Goal: Find specific page/section: Find specific page/section

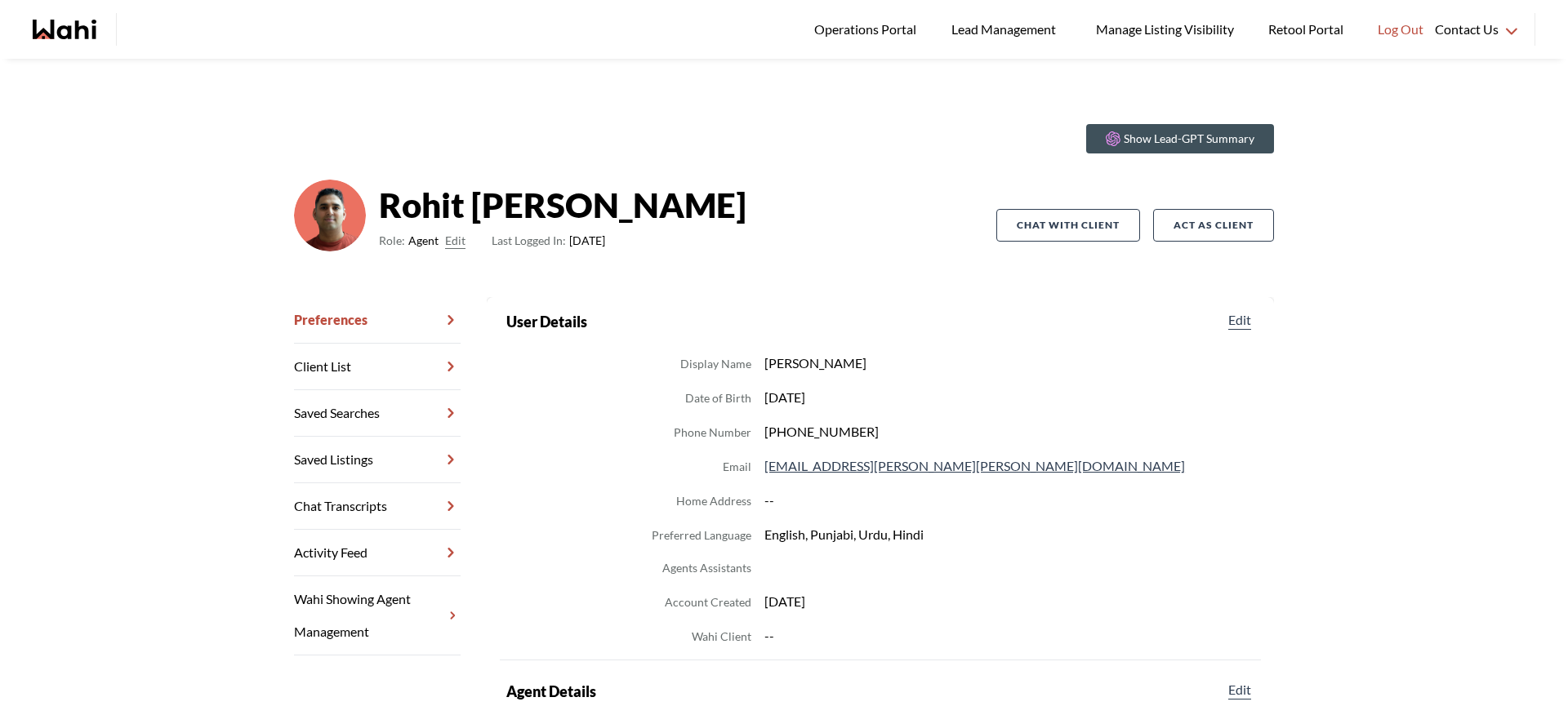
click at [50, 34] on icon "Wahi homepage" at bounding box center [43, 29] width 21 height 20
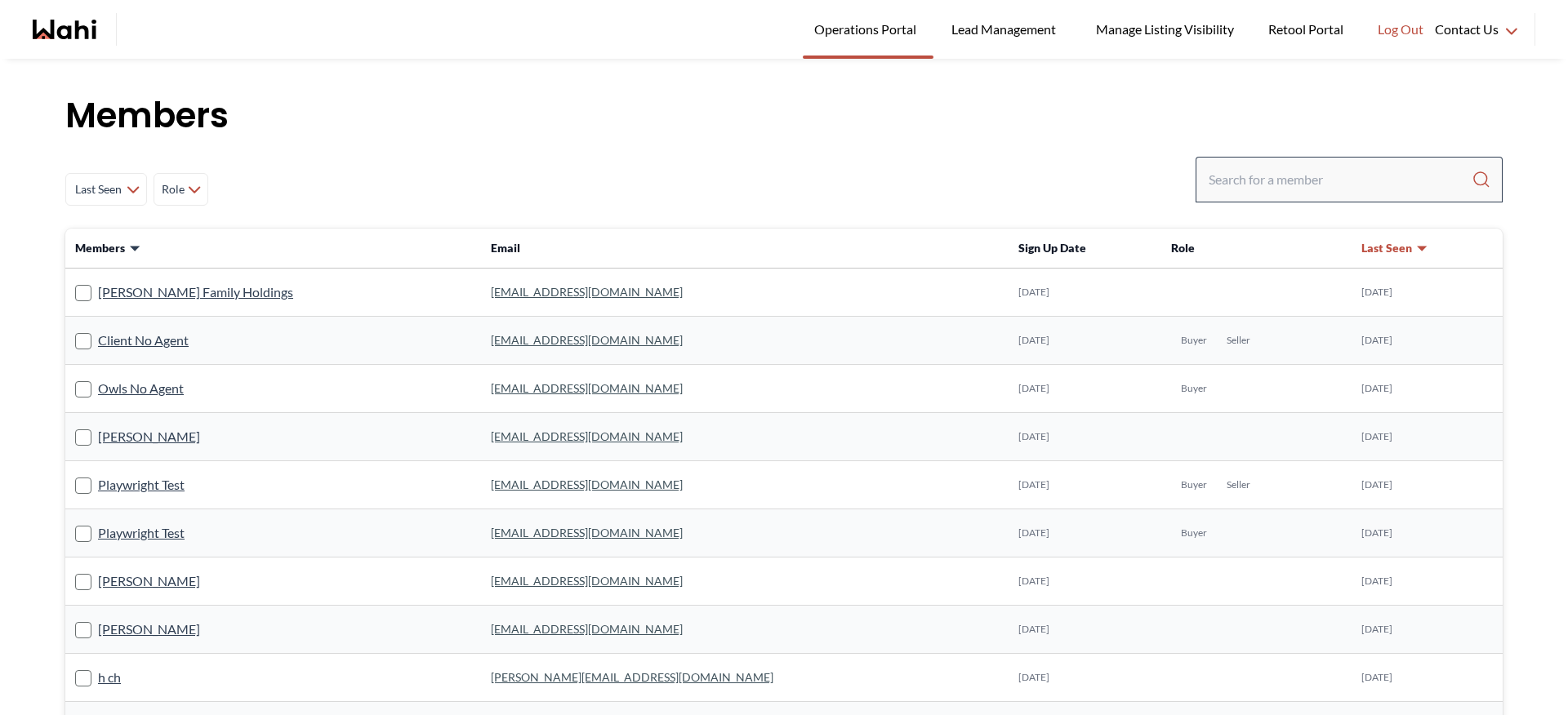
click at [1256, 198] on div at bounding box center [1349, 179] width 307 height 46
click at [1253, 190] on input "Search input" at bounding box center [1341, 180] width 263 height 30
type input "barb"
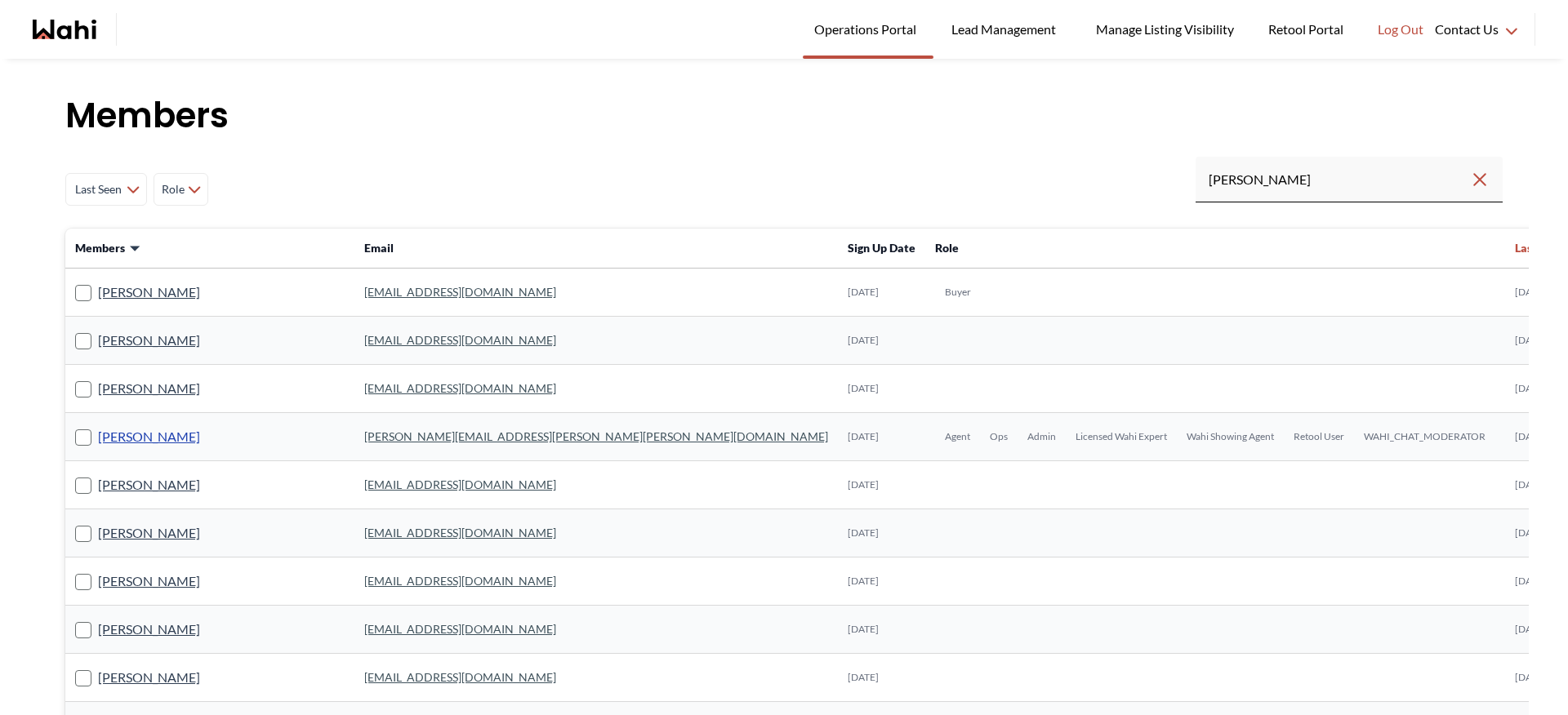
click at [149, 438] on link "Barbara Funt" at bounding box center [149, 436] width 103 height 21
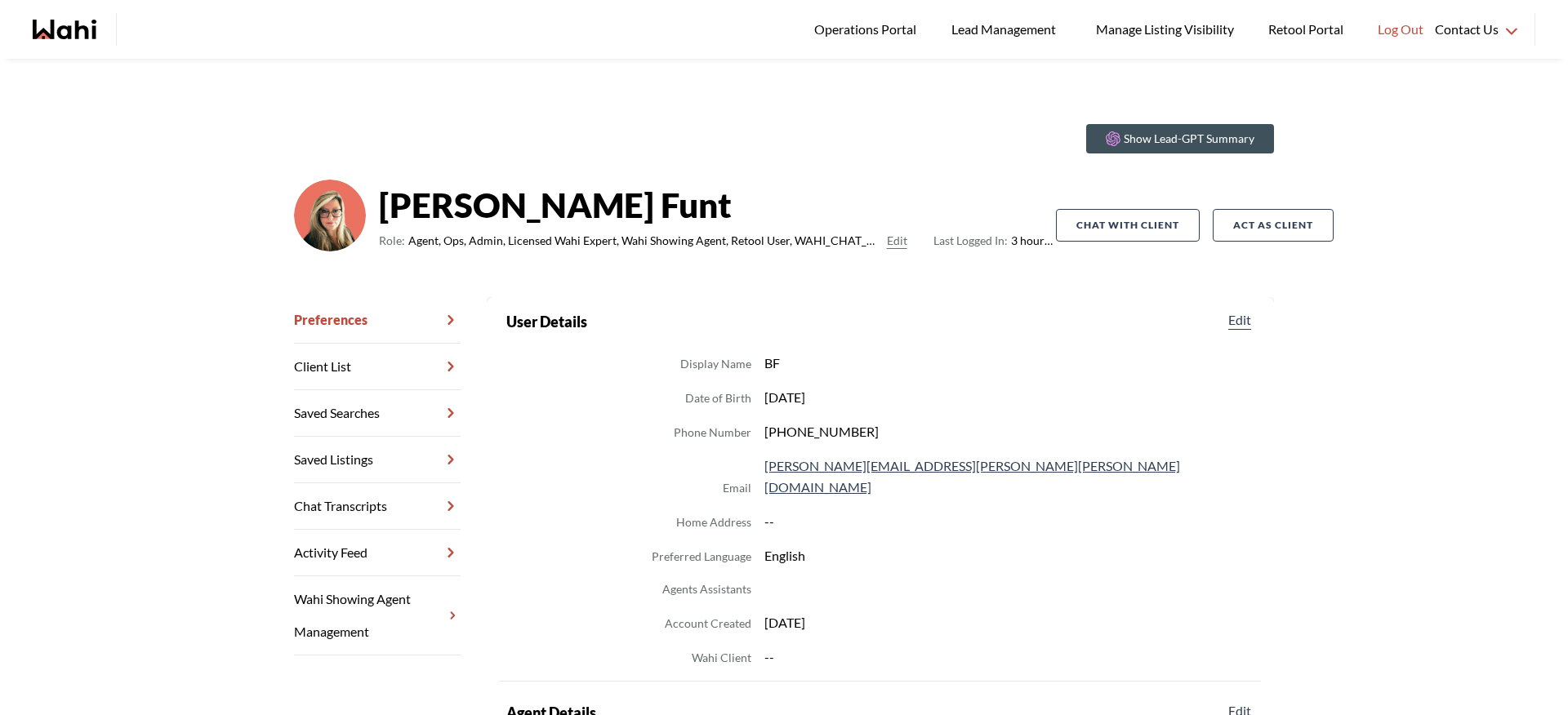
click at [48, 14] on div "main navigation" at bounding box center [84, 29] width 103 height 33
click at [49, 21] on icon "Wahi homepage" at bounding box center [64, 29] width 63 height 20
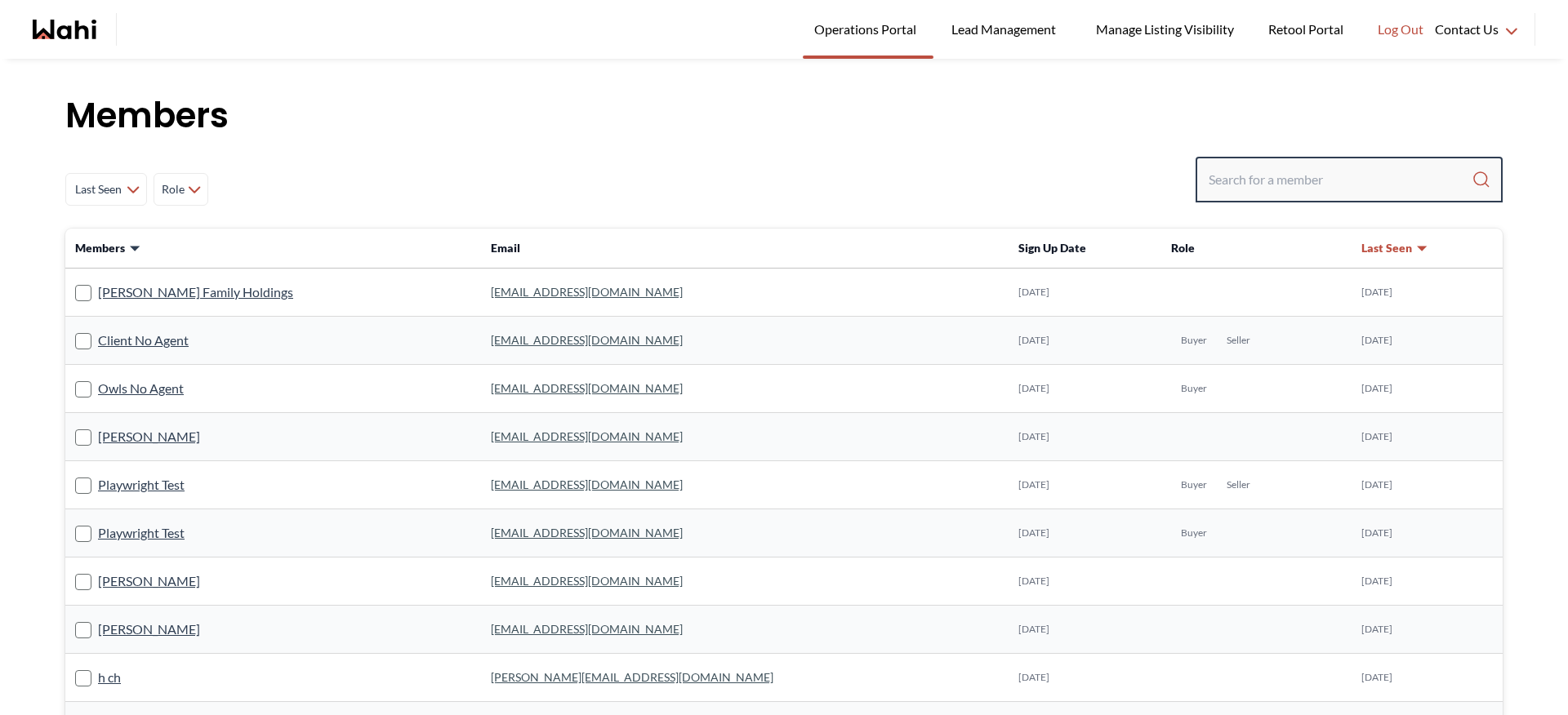
click at [1238, 166] on input "Search input" at bounding box center [1341, 180] width 263 height 30
click at [1231, 183] on input "Search input" at bounding box center [1341, 180] width 263 height 30
type input "baptiste"
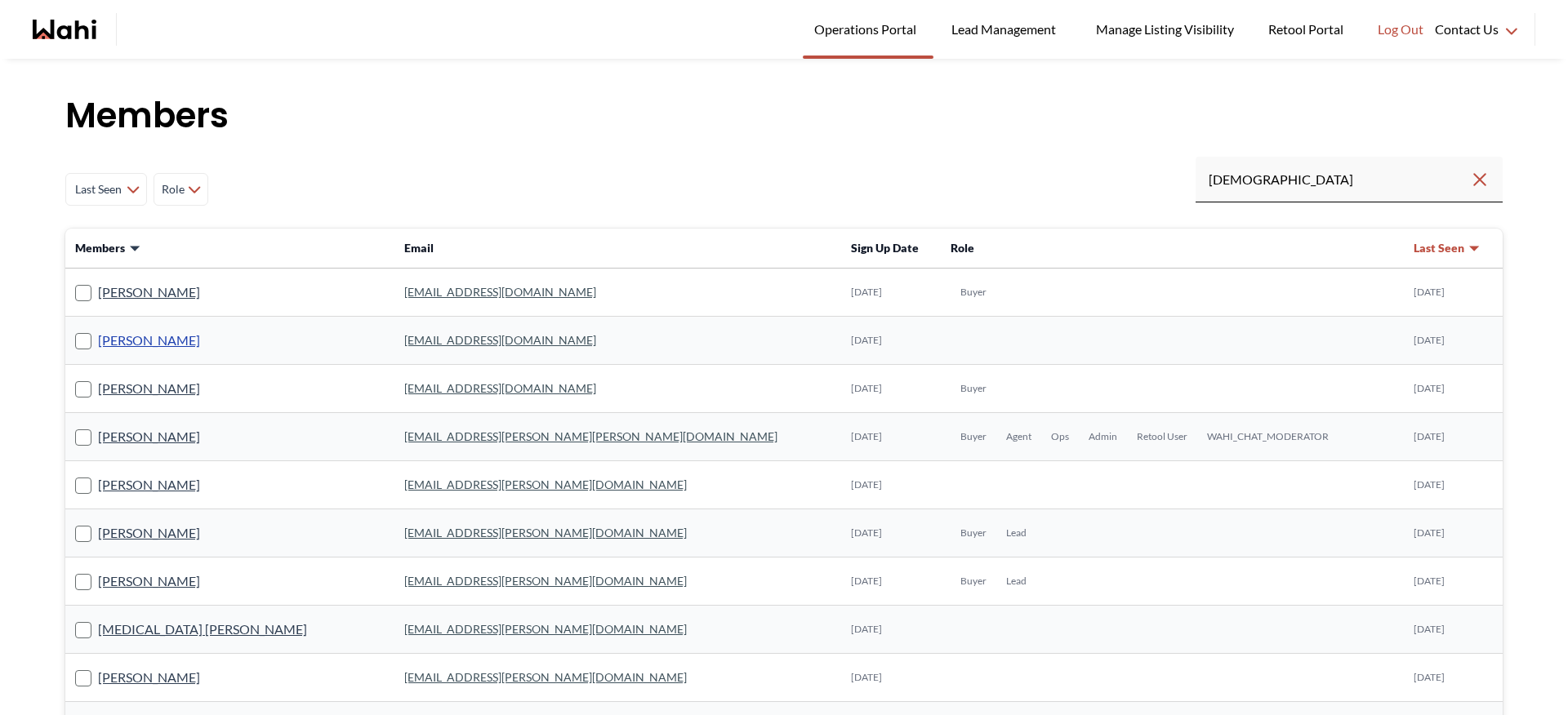
click at [162, 337] on link "Baptiste Bouchard" at bounding box center [149, 340] width 103 height 21
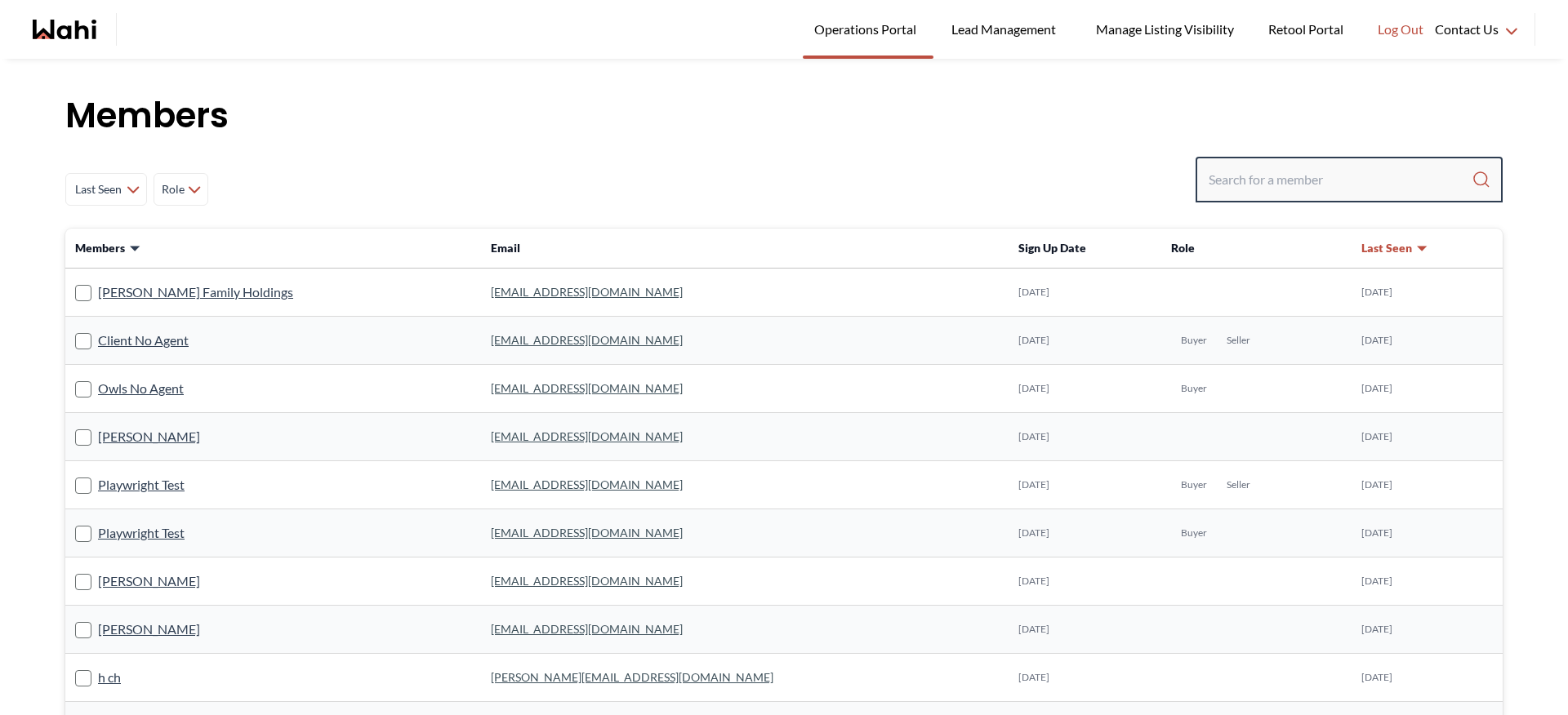
click at [1238, 175] on input "Search input" at bounding box center [1341, 180] width 263 height 30
type input "i"
type input "michelle"
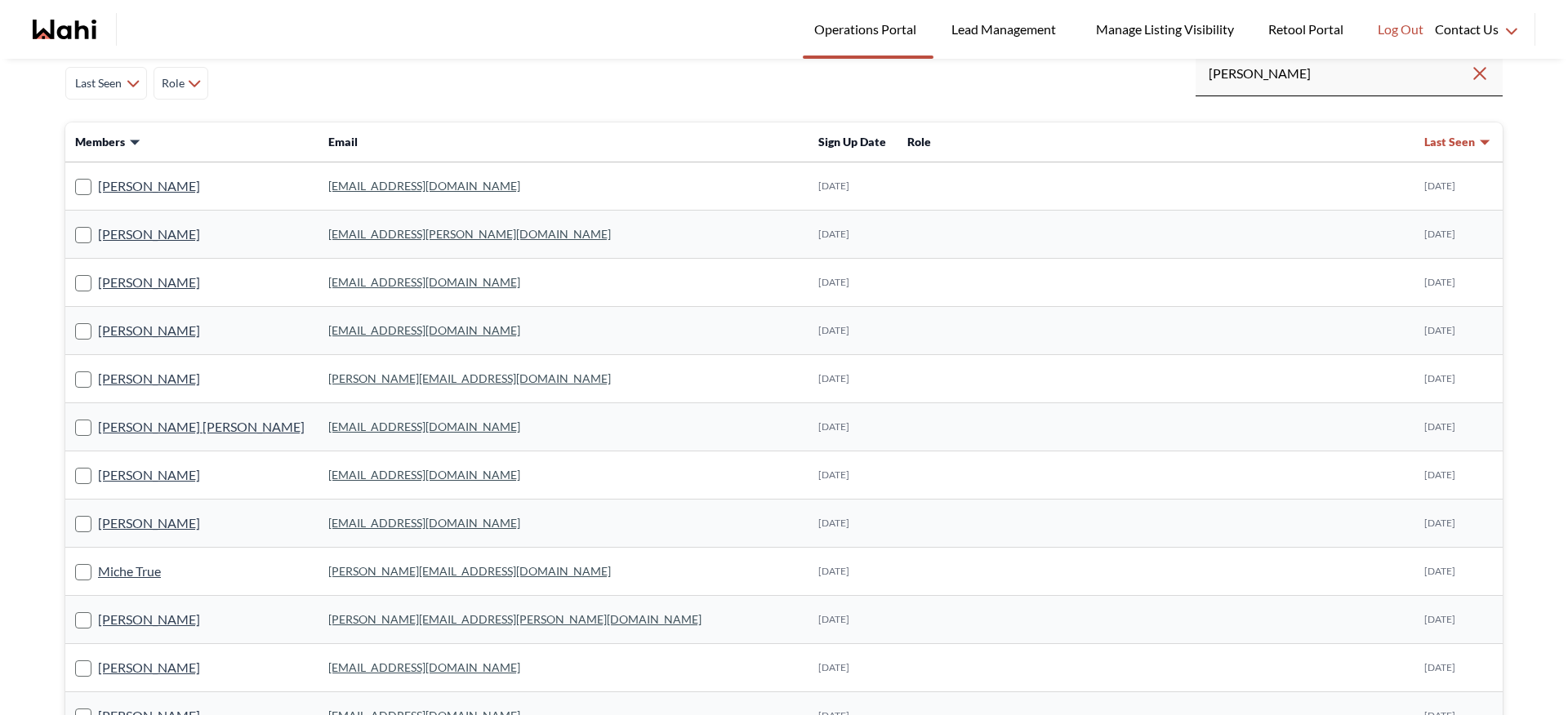
scroll to position [289, 0]
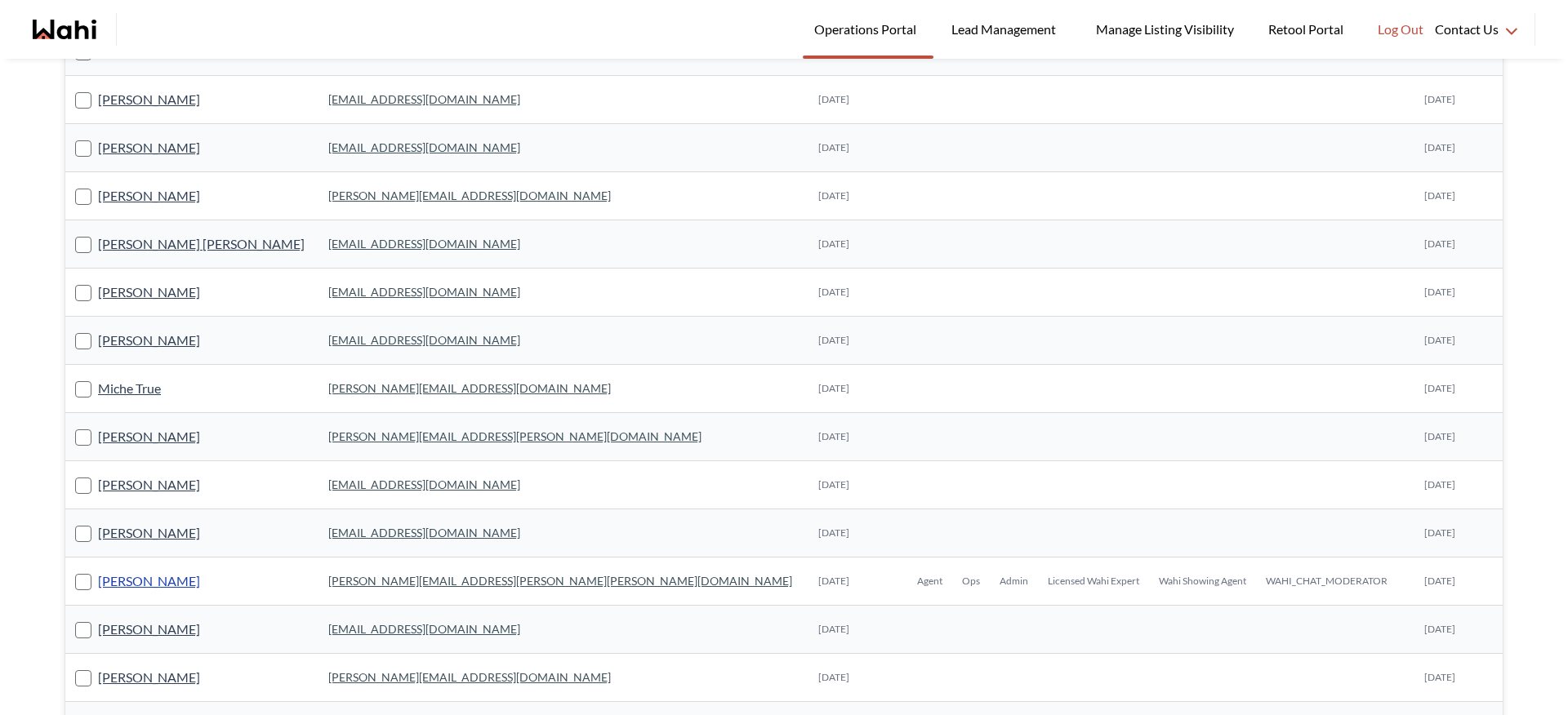
click at [148, 591] on link "Michelle Ryckman" at bounding box center [149, 581] width 103 height 21
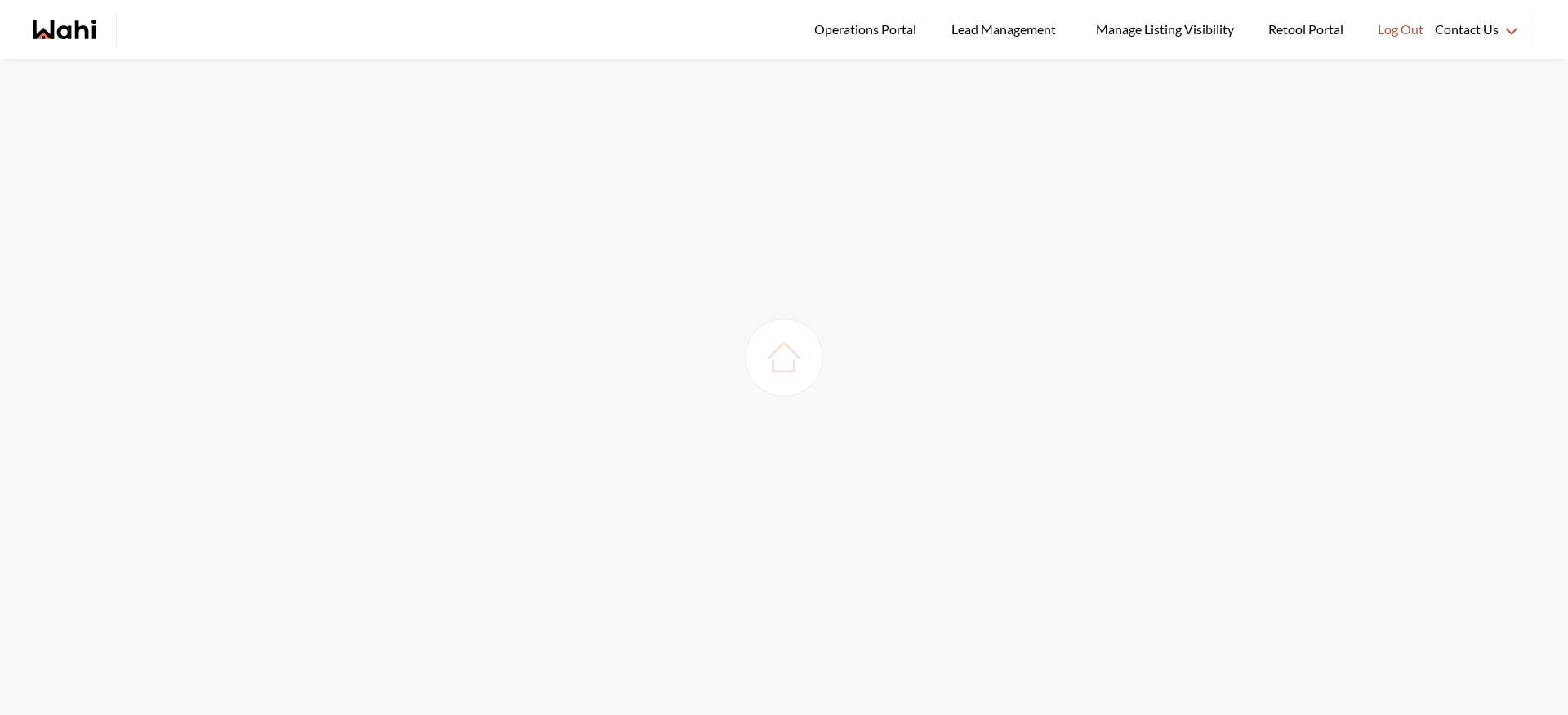
scroll to position [59, 0]
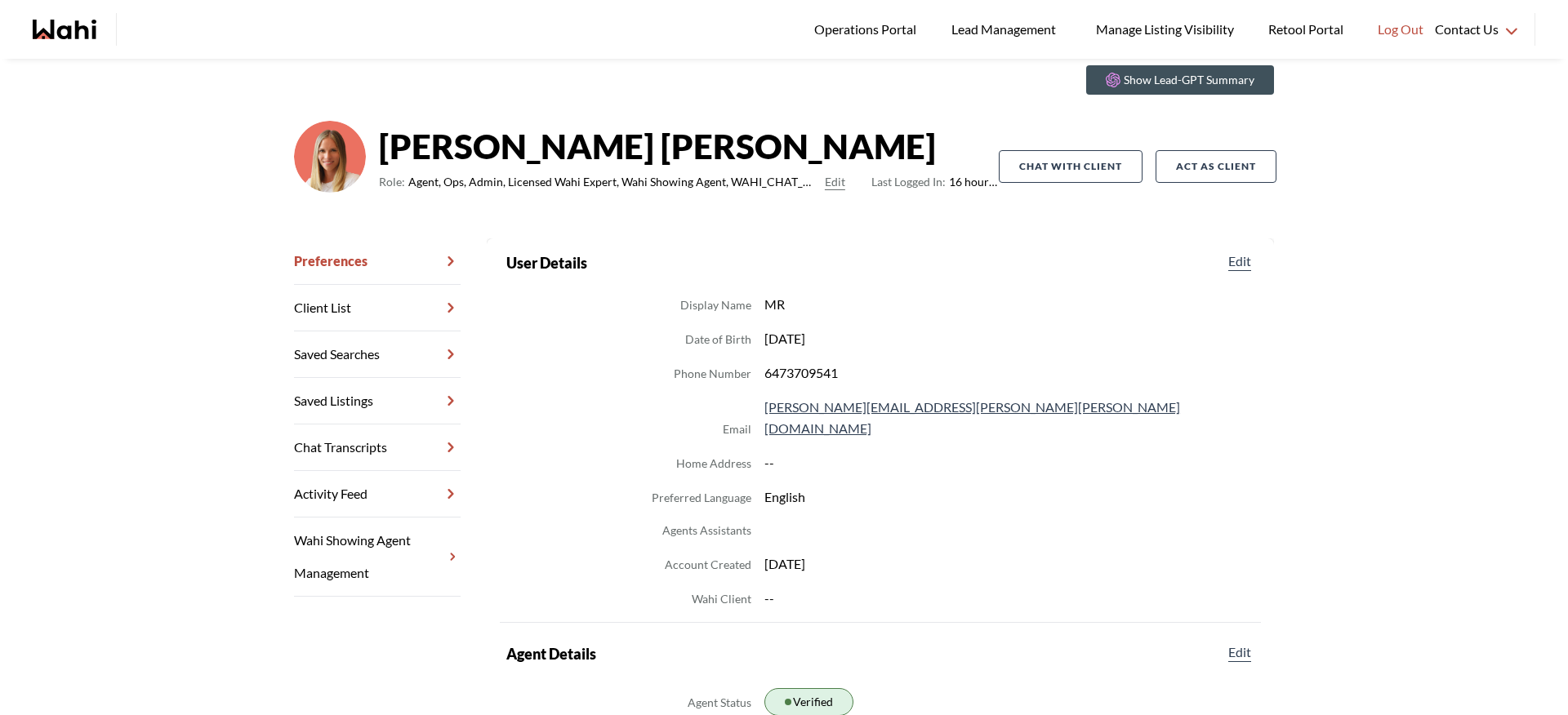
click at [77, 30] on icon "Wahi homepage" at bounding box center [76, 29] width 39 height 20
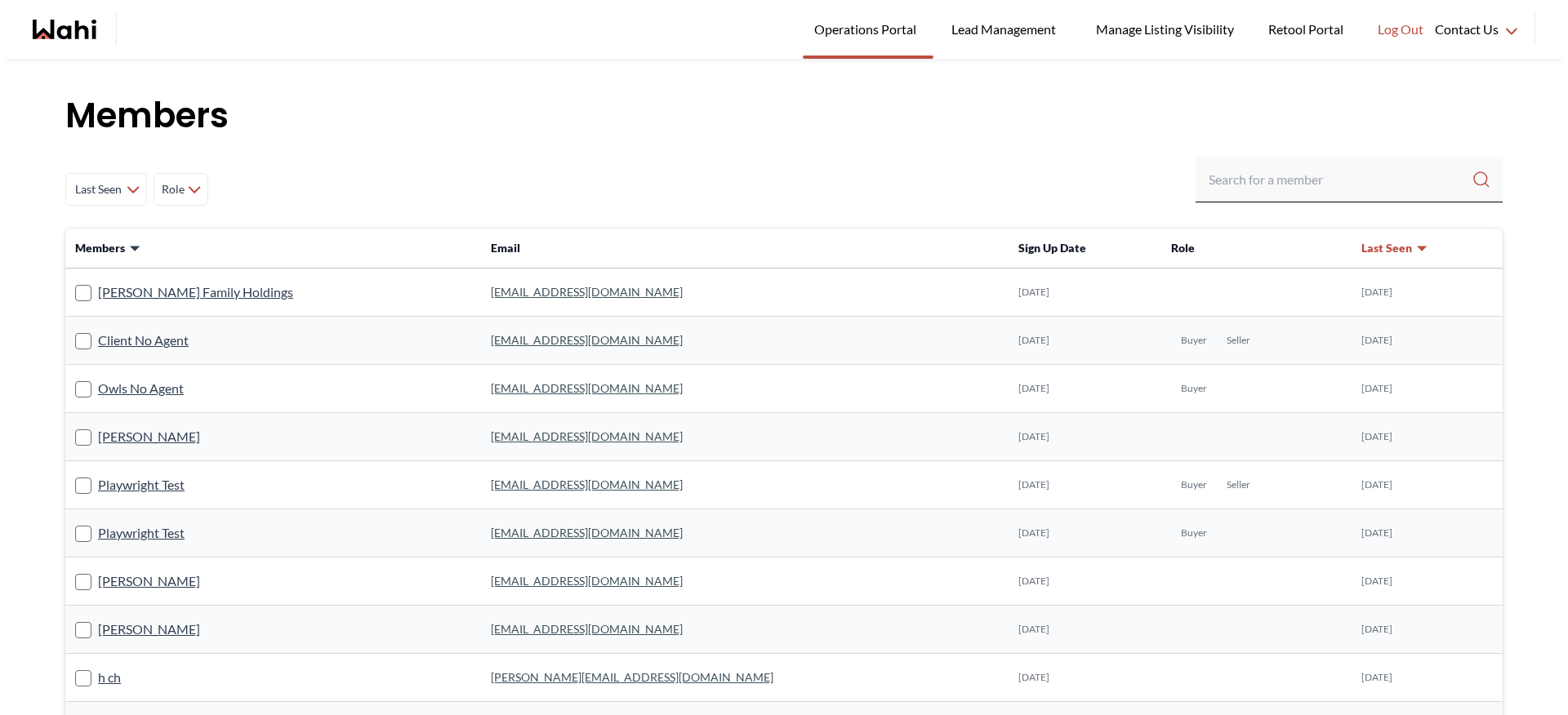
click at [991, 117] on h1 "Members" at bounding box center [784, 116] width 1437 height 49
